Goal: Check status

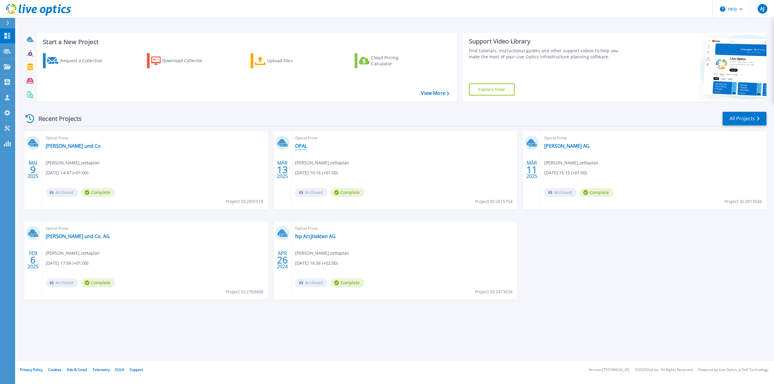
click at [303, 145] on link "OPAL" at bounding box center [301, 146] width 12 height 6
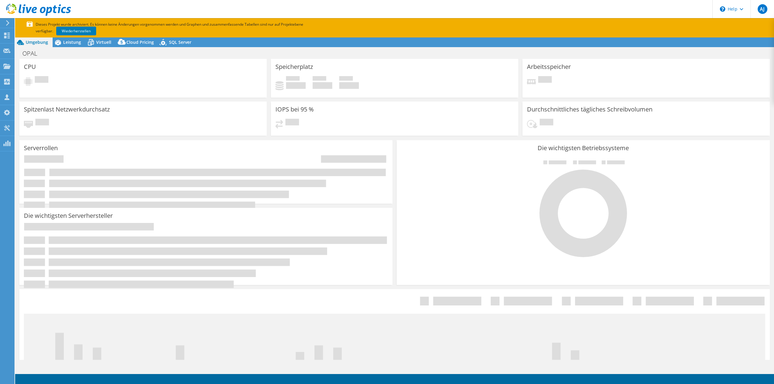
select select "USD"
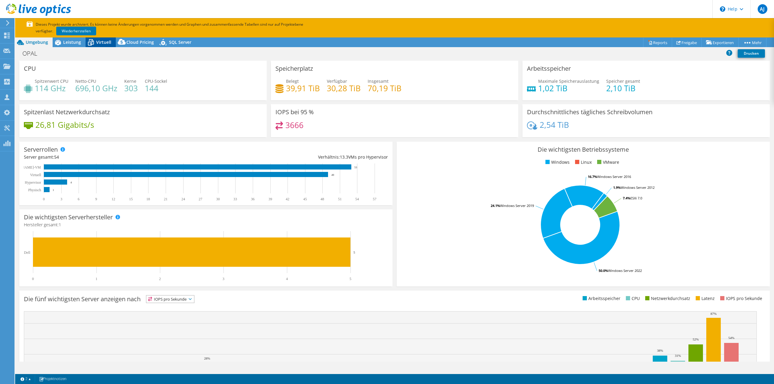
click at [95, 43] on icon at bounding box center [91, 42] width 11 height 11
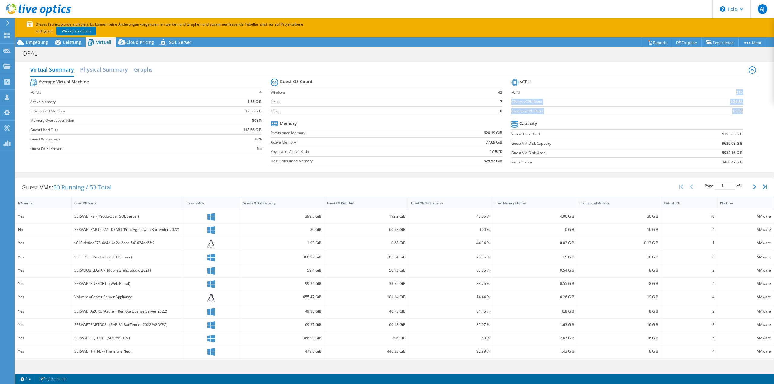
drag, startPoint x: 731, startPoint y: 93, endPoint x: 747, endPoint y: 93, distance: 15.7
click at [747, 93] on div "Average Virtual Machine vCPUs 4 Active Memory 1.55 GiB Provisioned Memory 12.56…" at bounding box center [394, 123] width 729 height 93
click at [748, 93] on div "Average Virtual Machine vCPUs 4 Active Memory 1.55 GiB Provisioned Memory 12.56…" at bounding box center [394, 123] width 729 height 93
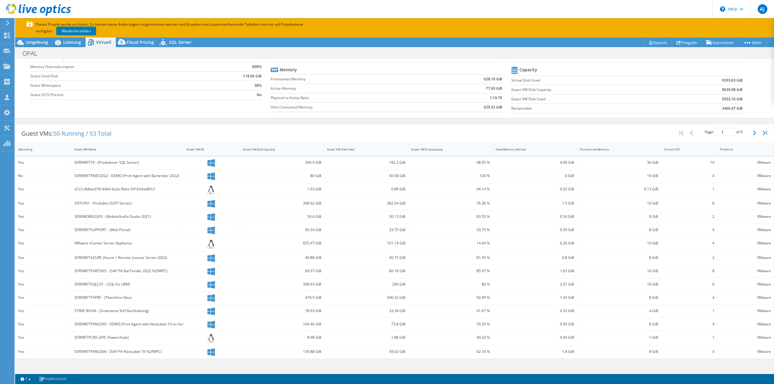
scroll to position [56, 0]
